Goal: Information Seeking & Learning: Learn about a topic

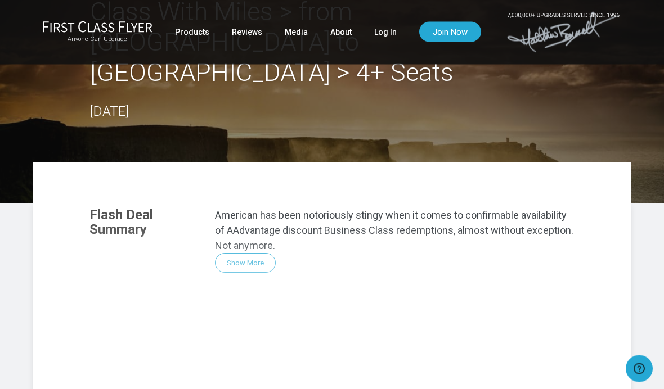
scroll to position [95, 0]
click at [244, 228] on div "Flash Deal Summary American has been notoriously stingy when it comes to confir…" at bounding box center [332, 360] width 508 height 329
click at [237, 208] on p "American has been notoriously stingy when it comes to confirmable availability …" at bounding box center [395, 231] width 360 height 46
click at [388, 37] on link "Log In" at bounding box center [385, 32] width 23 height 20
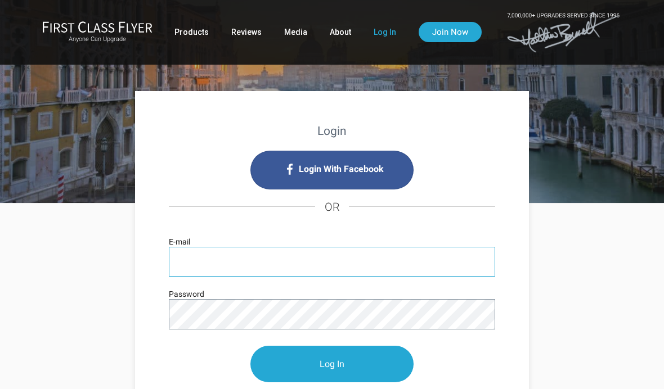
type input "[EMAIL_ADDRESS][DOMAIN_NAME]"
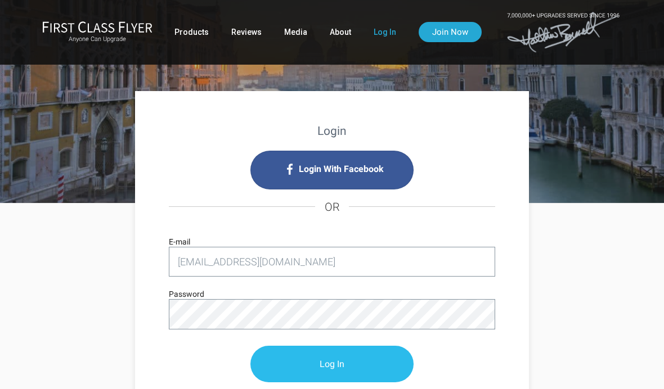
click at [347, 362] on input "Log In" at bounding box center [331, 364] width 163 height 37
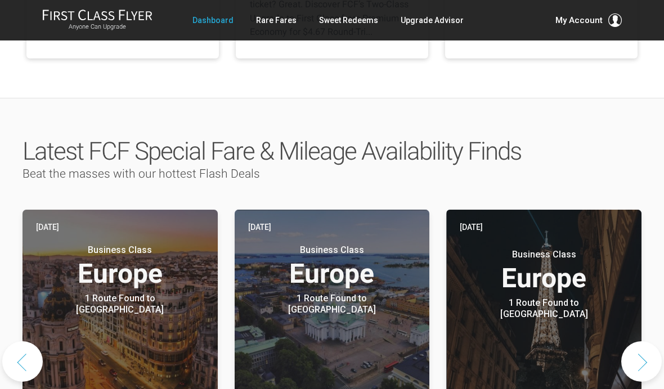
scroll to position [491, 0]
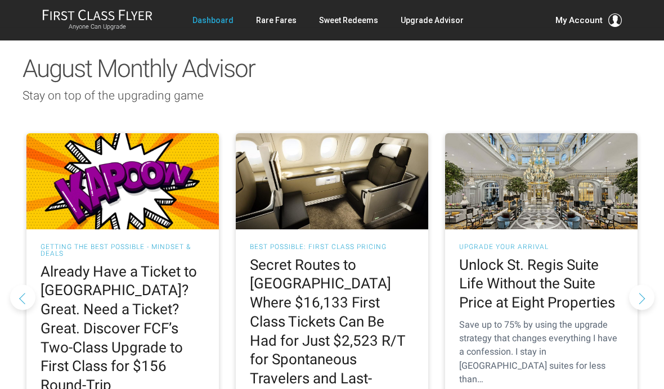
scroll to position [1024, 0]
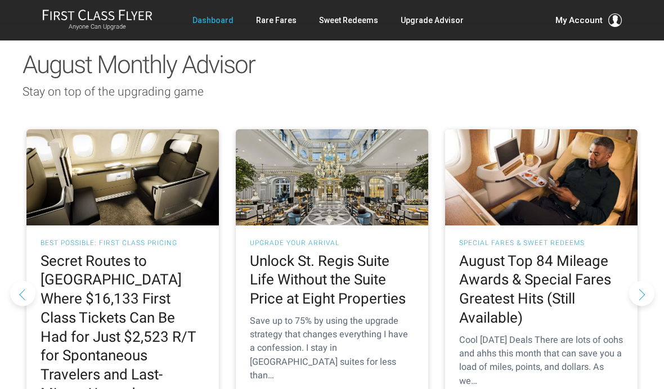
click at [72, 252] on h2 "Secret Routes to Europe Where $16,133 First Class Tickets Can Be Had for Just $…" at bounding box center [123, 328] width 164 height 152
click at [85, 252] on h2 "Secret Routes to Europe Where $16,133 First Class Tickets Can Be Had for Just $…" at bounding box center [123, 328] width 164 height 152
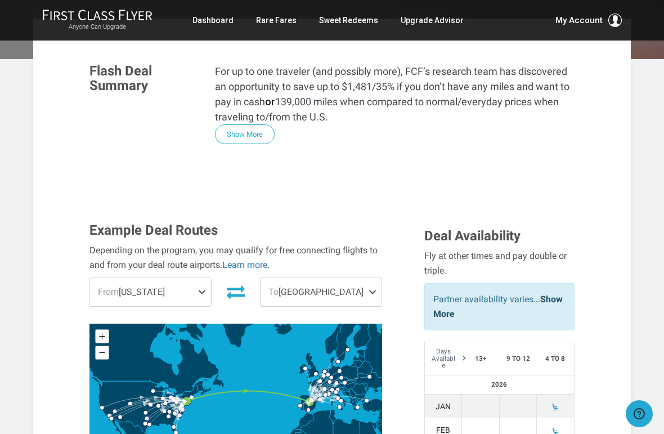
scroll to position [202, 0]
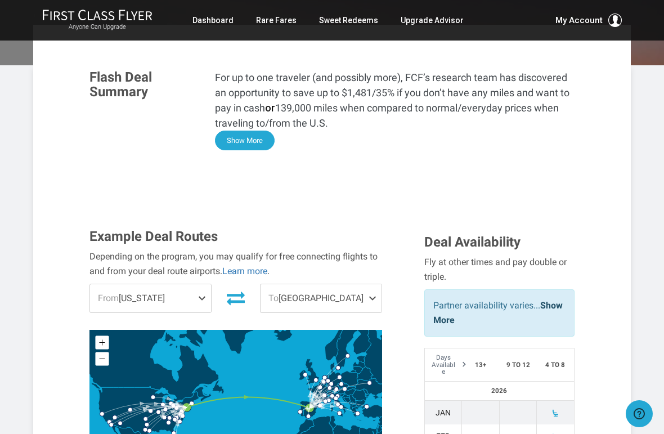
click at [258, 131] on button "Show More" at bounding box center [245, 141] width 60 height 20
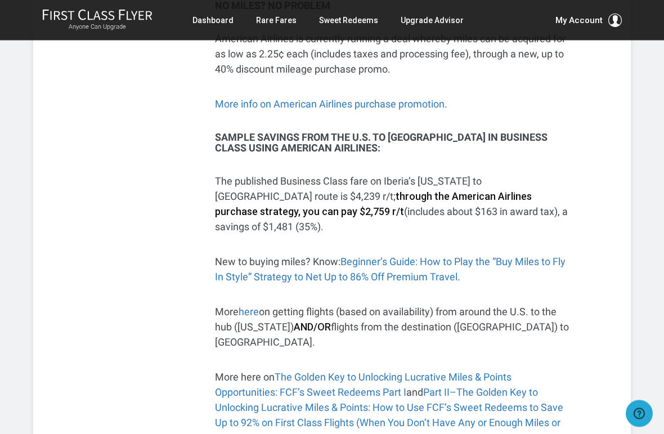
scroll to position [449, 0]
click at [258, 305] on link "here" at bounding box center [249, 311] width 20 height 12
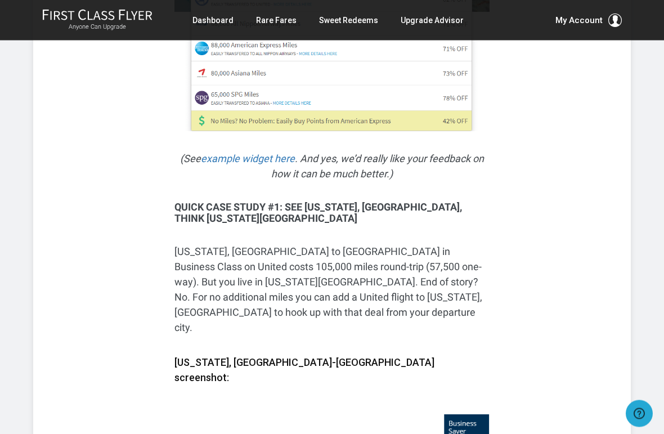
scroll to position [1126, 0]
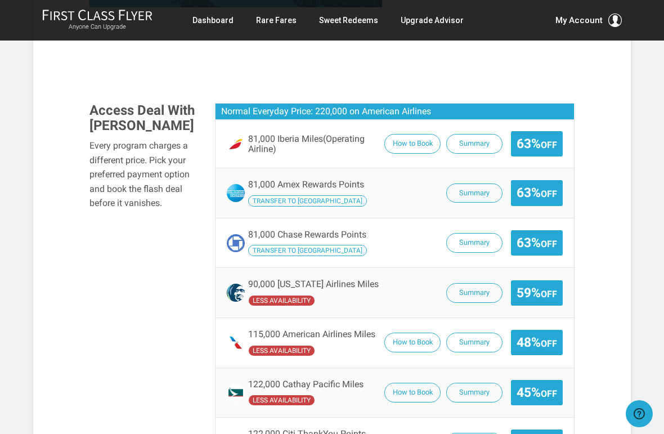
scroll to position [670, 0]
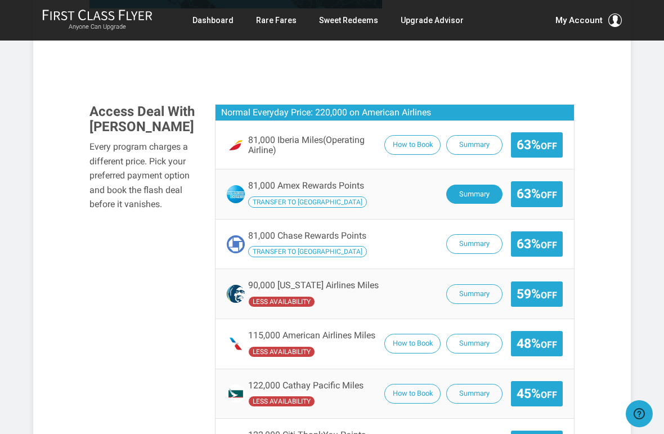
click at [473, 185] on button "Summary" at bounding box center [474, 195] width 56 height 20
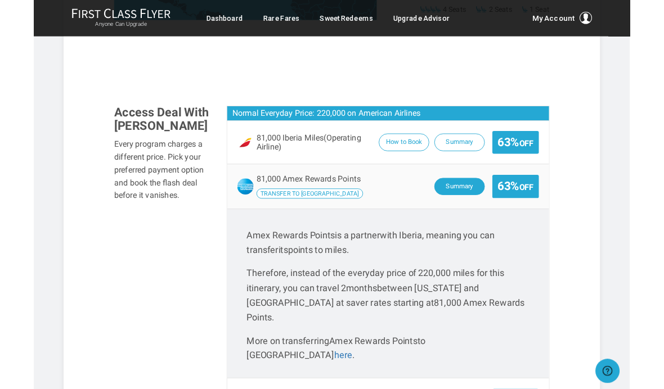
scroll to position [654, 0]
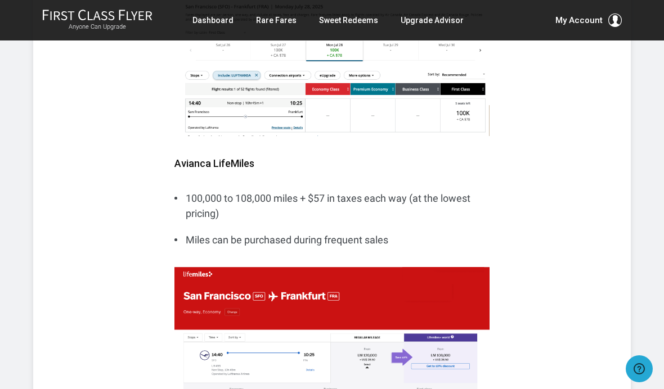
scroll to position [1461, 0]
